Goal: Check status: Check status

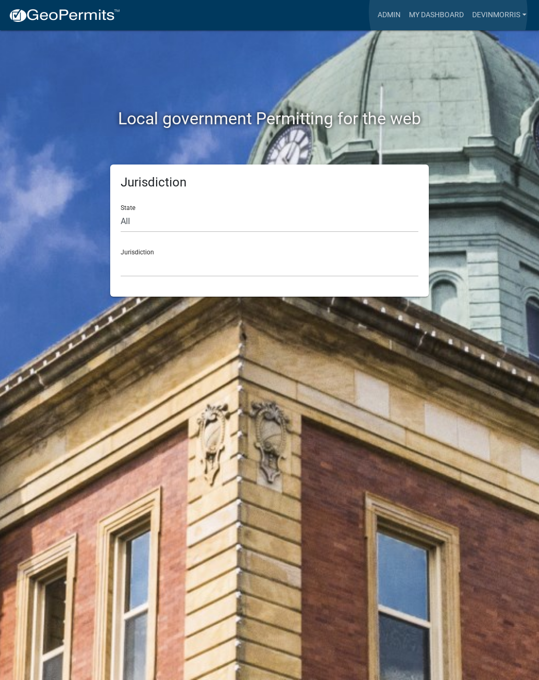
click at [448, 13] on link "My Dashboard" at bounding box center [436, 15] width 63 height 20
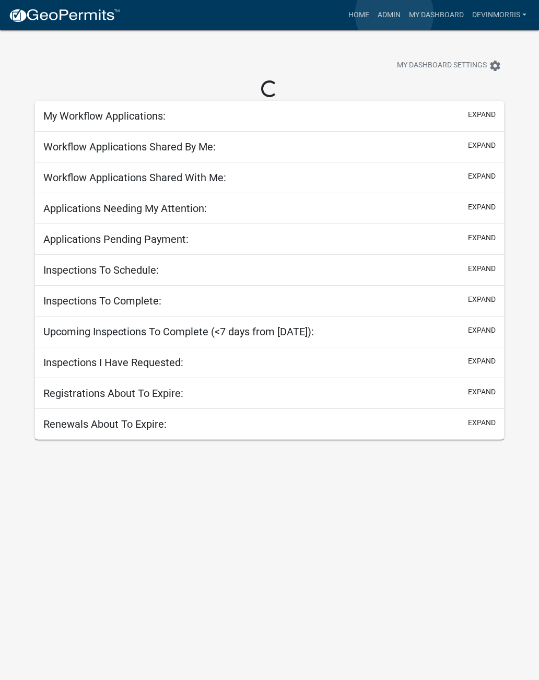
click at [395, 14] on link "Admin" at bounding box center [388, 15] width 31 height 20
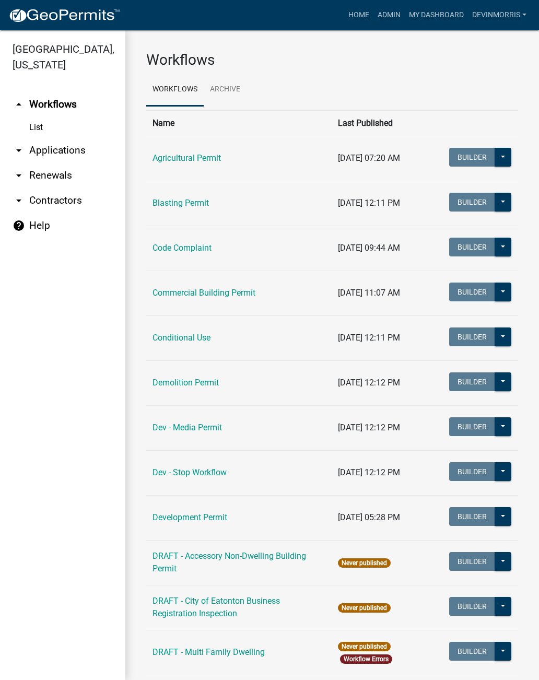
click at [246, 291] on link "Commercial Building Permit" at bounding box center [203, 293] width 103 height 10
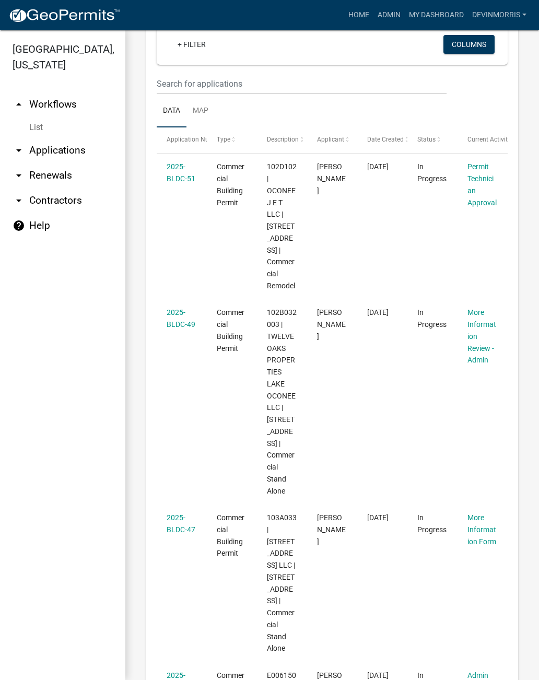
scroll to position [483, 0]
click at [180, 326] on link "2025-BLDC-49" at bounding box center [181, 317] width 29 height 20
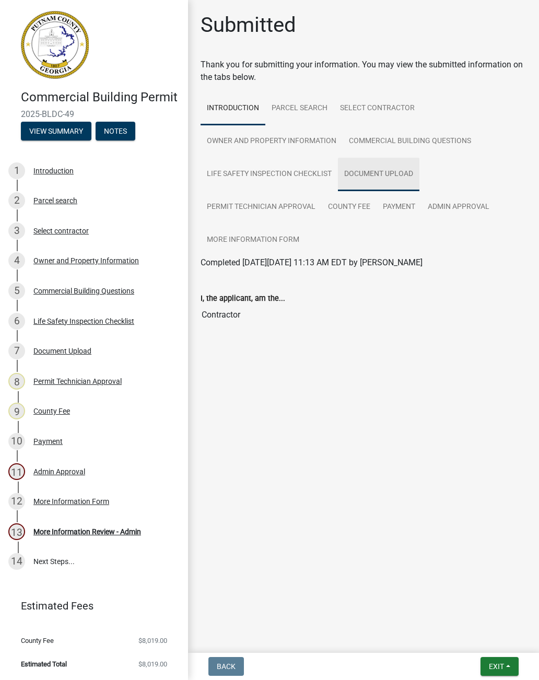
click at [392, 169] on link "Document Upload" at bounding box center [378, 174] width 81 height 33
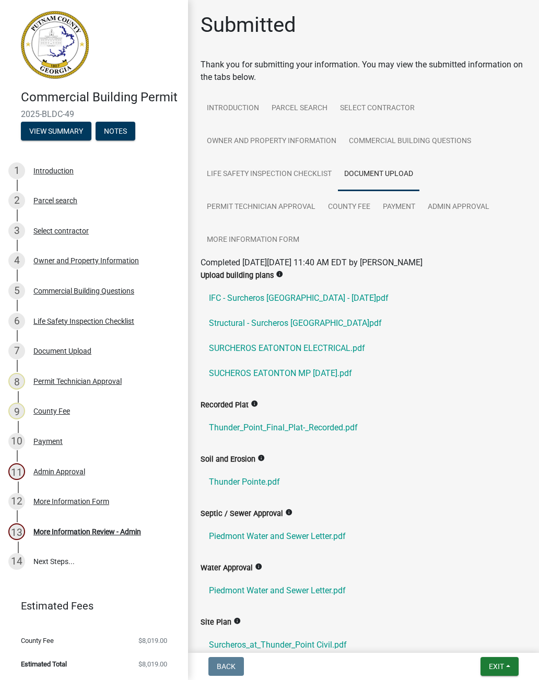
click at [309, 424] on link "Thunder_Point_Final_Plat-_Recorded.pdf" at bounding box center [363, 427] width 326 height 25
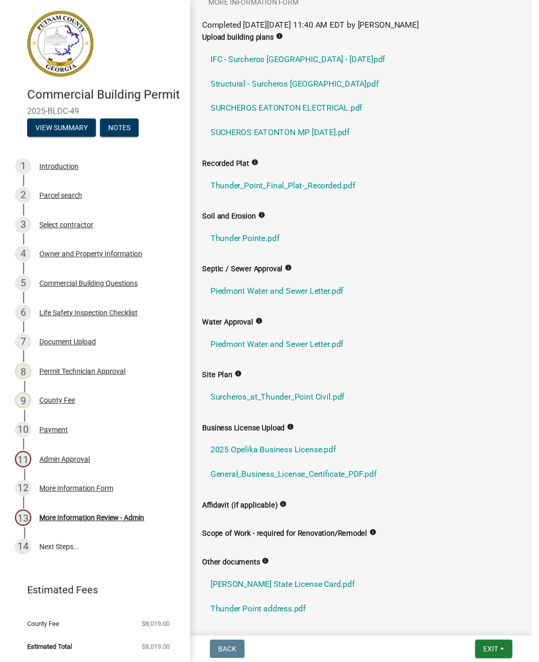
scroll to position [217, 0]
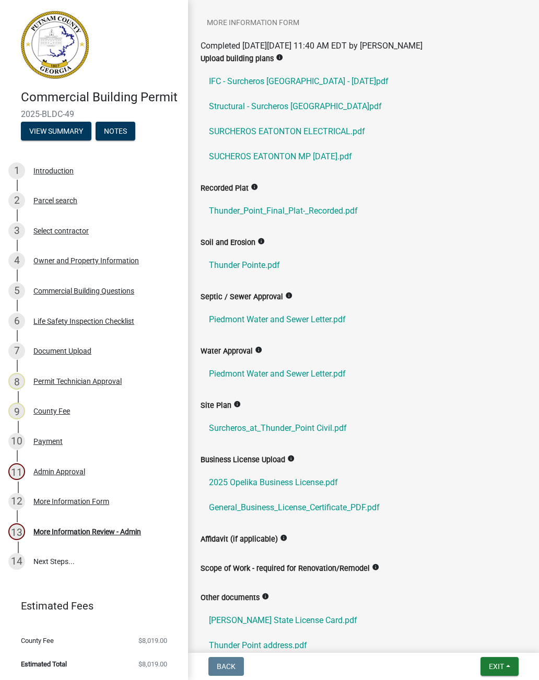
click at [231, 76] on link "IFC - Surcheros [GEOGRAPHIC_DATA] - [DATE]pdf" at bounding box center [363, 81] width 326 height 25
